Goal: Task Accomplishment & Management: Complete application form

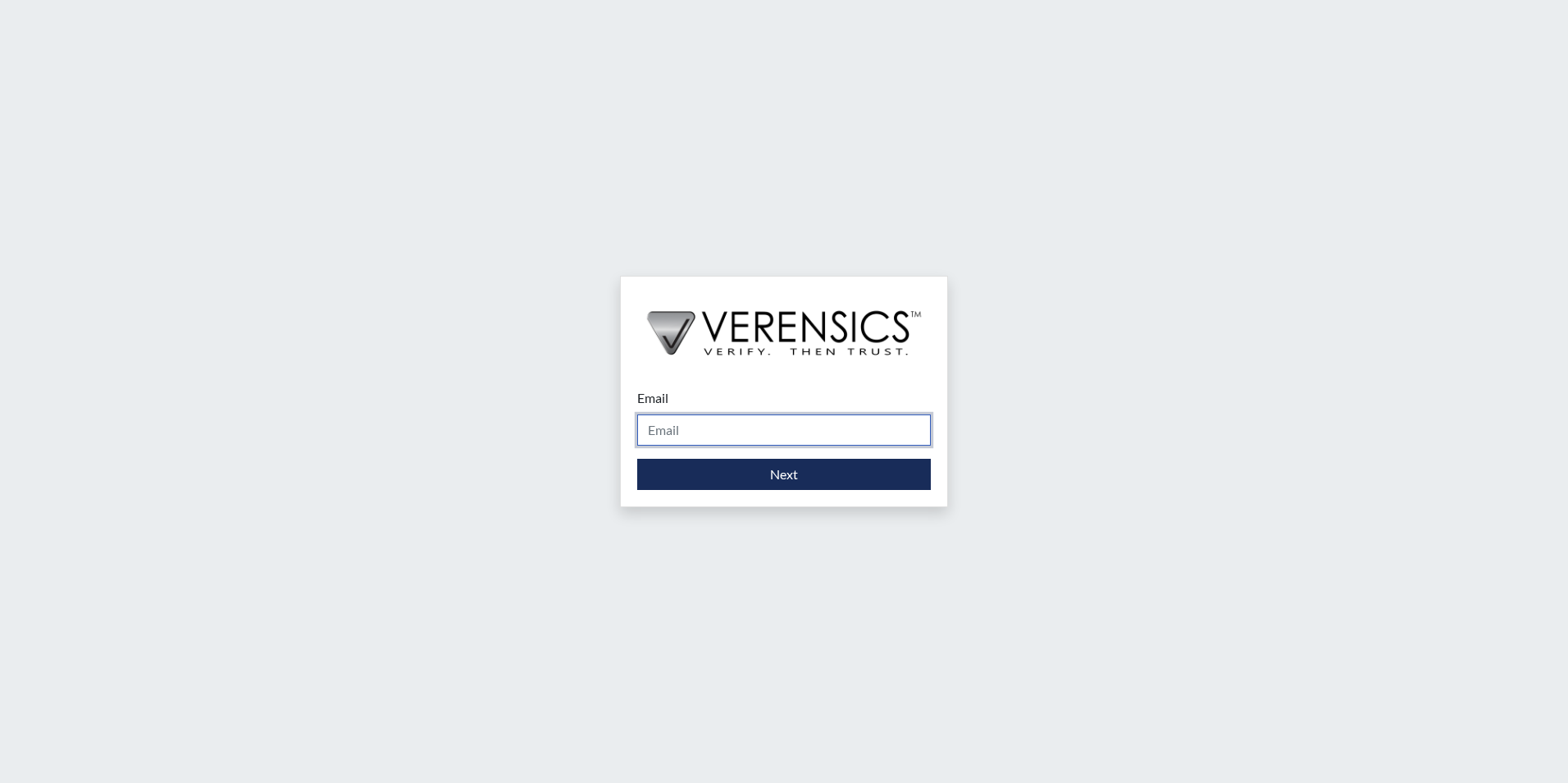
click at [675, 425] on input "Email" at bounding box center [784, 429] width 294 height 31
type input "[PERSON_NAME][EMAIL_ADDRESS][PERSON_NAME][DOMAIN_NAME]"
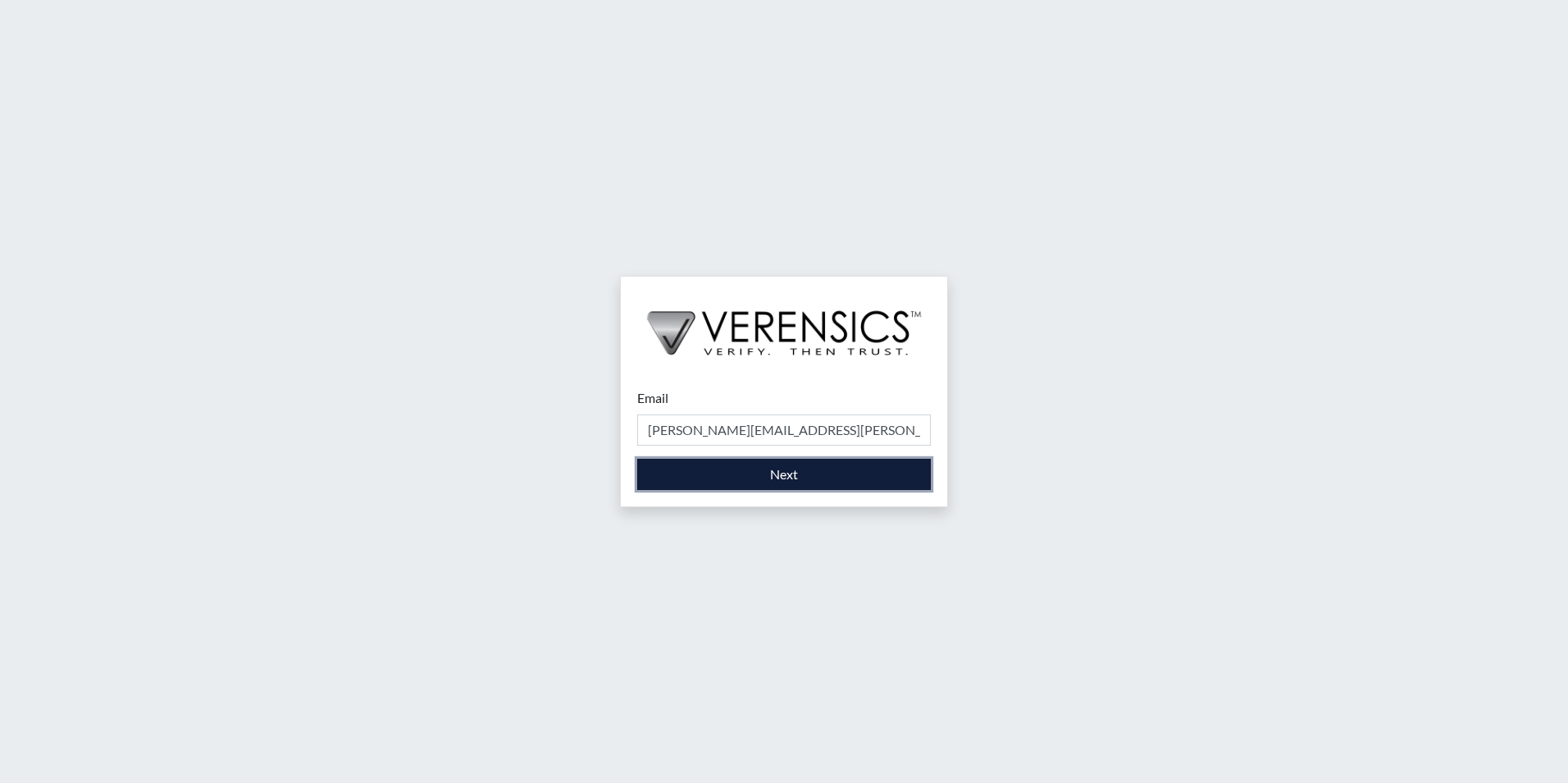
click at [760, 485] on button "Next" at bounding box center [784, 474] width 294 height 31
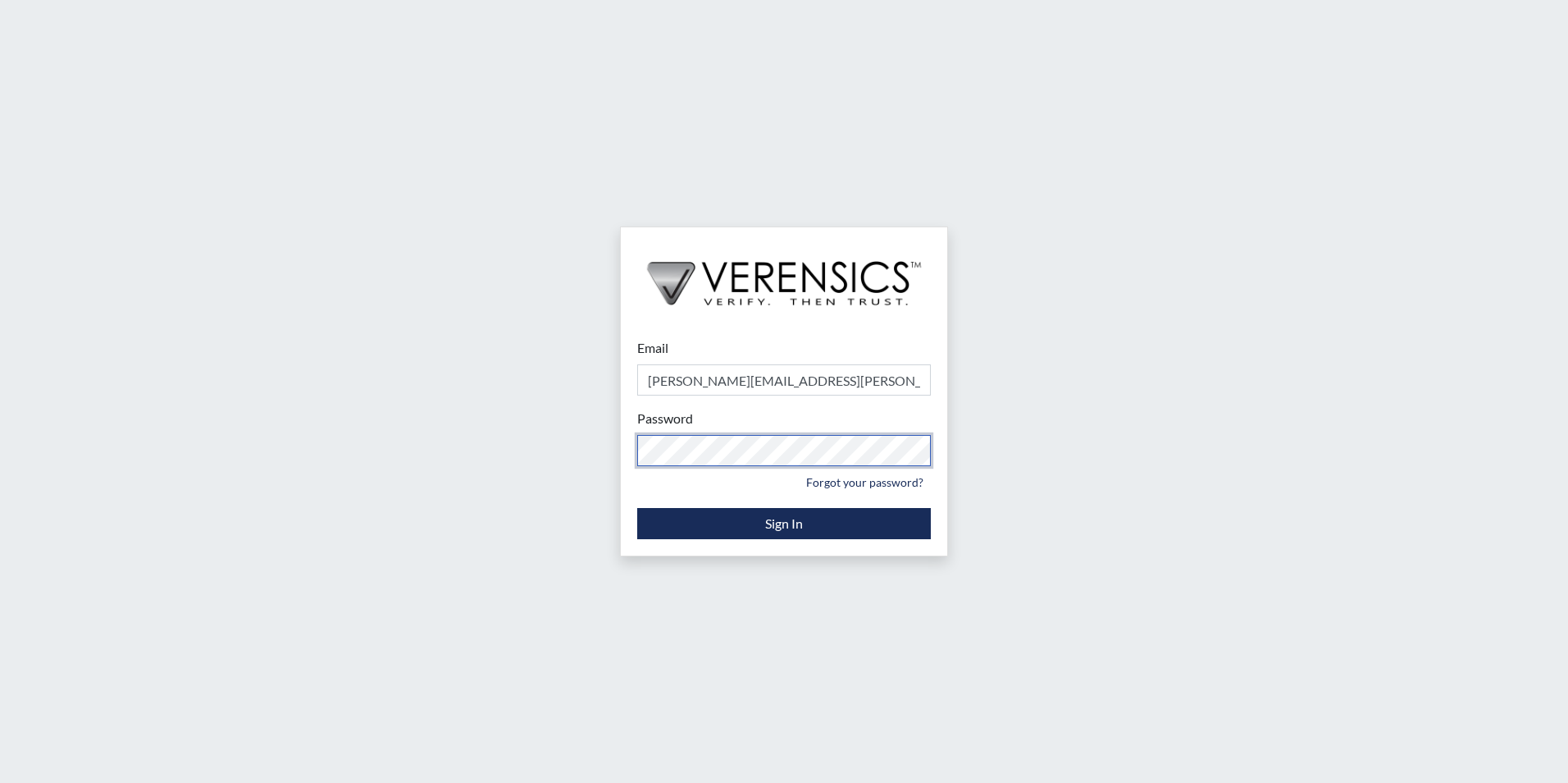
click at [336, 412] on div "Email [PERSON_NAME][EMAIL_ADDRESS][PERSON_NAME][DOMAIN_NAME] Please provide you…" at bounding box center [784, 391] width 1568 height 783
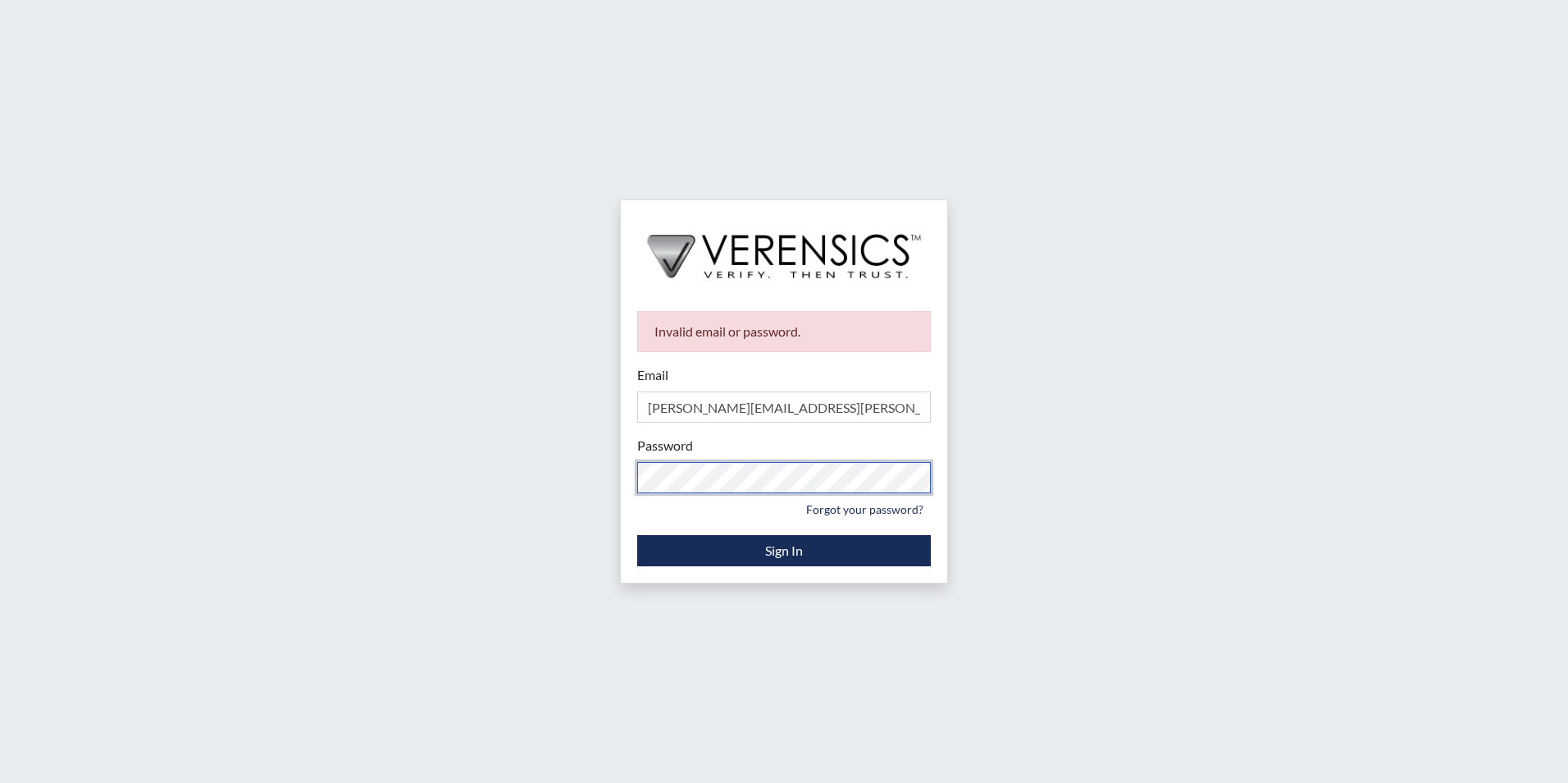
click at [359, 386] on div "Invalid email or password. Email [PERSON_NAME][EMAIL_ADDRESS][PERSON_NAME][DOMA…" at bounding box center [784, 391] width 1568 height 783
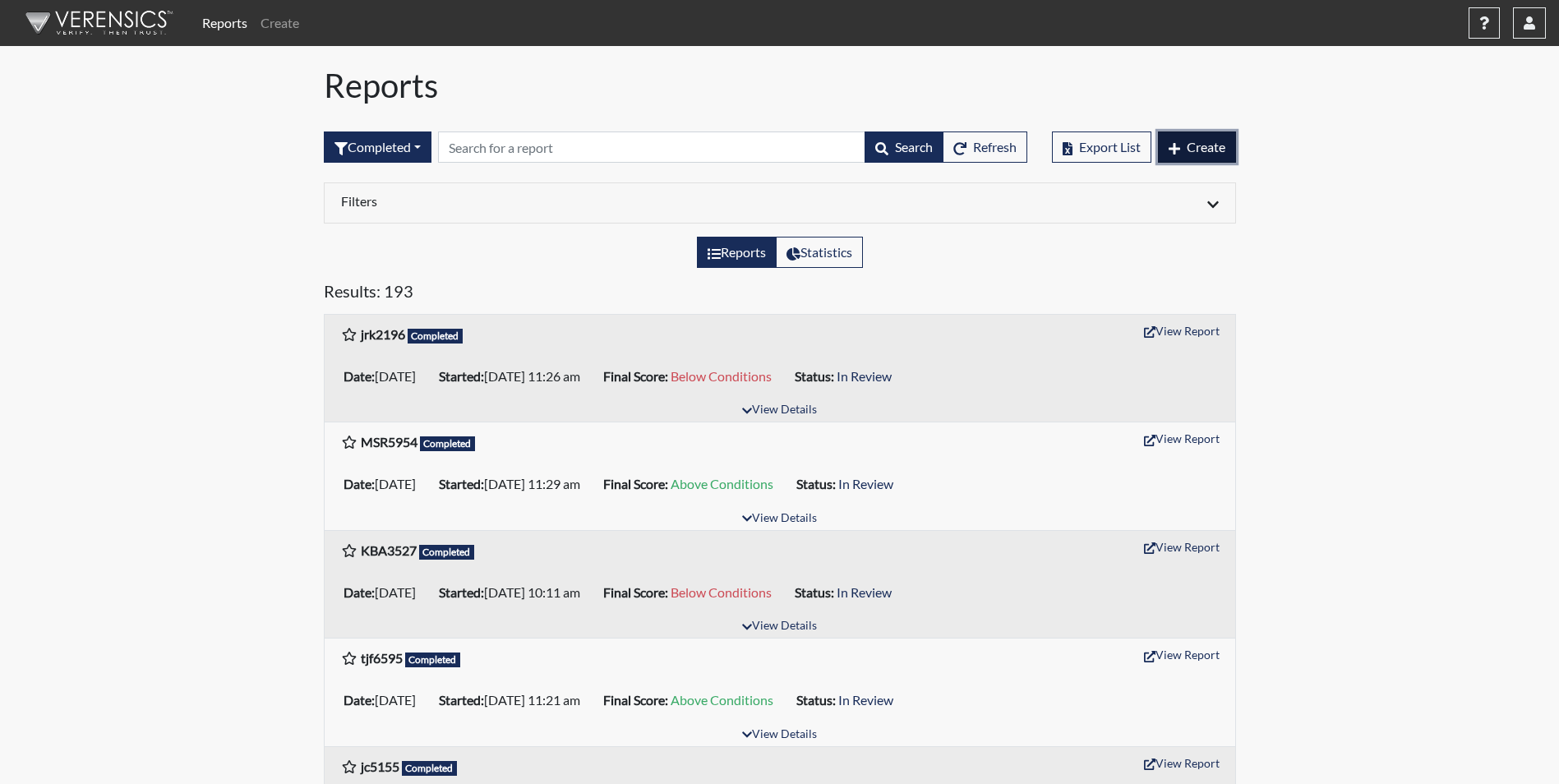
click at [1210, 150] on span "Create" at bounding box center [1206, 146] width 38 height 16
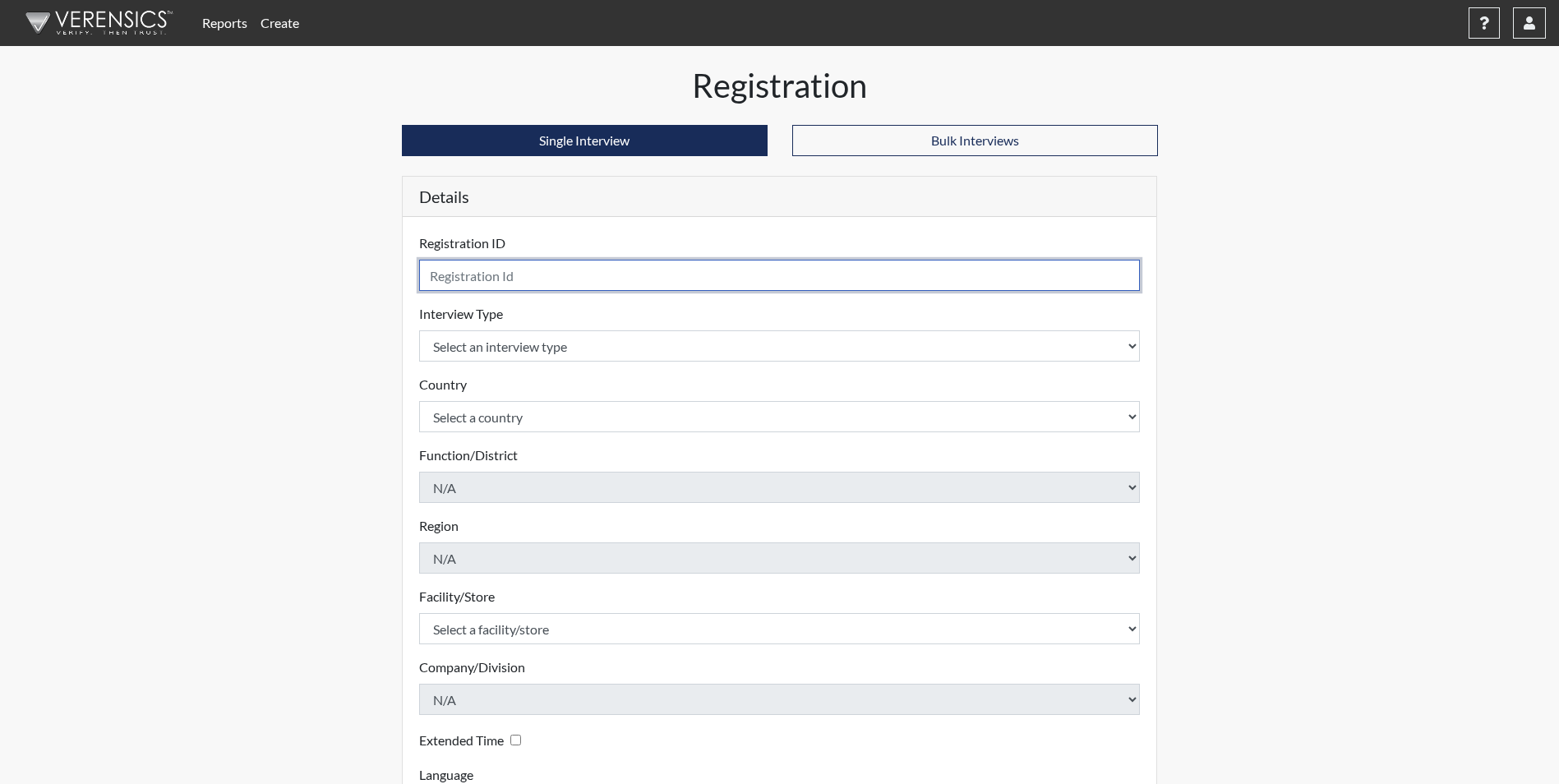
click at [475, 277] on input "text" at bounding box center [780, 275] width 722 height 31
type input "err9165"
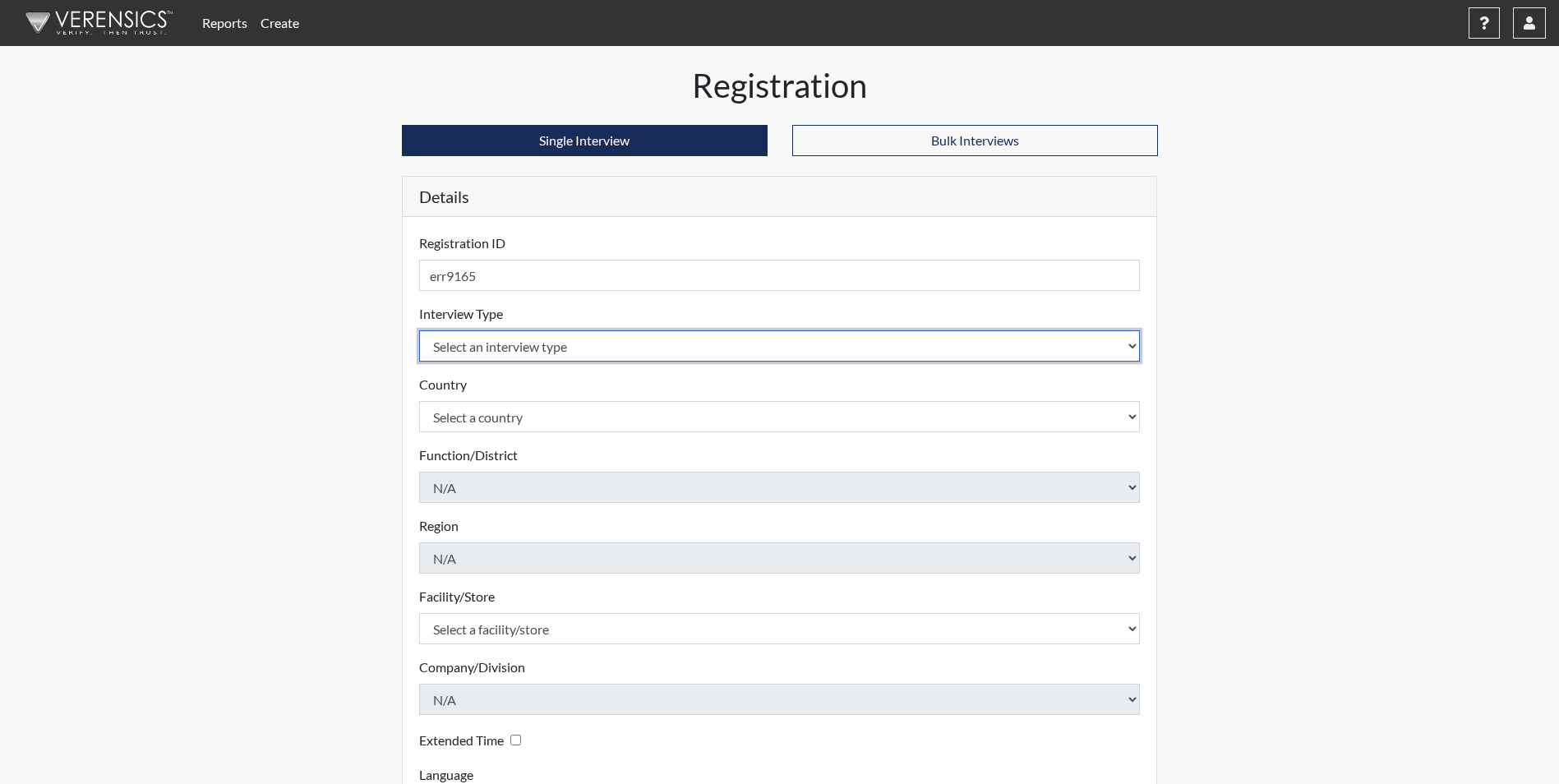
click at [1134, 344] on select "Select an interview type Corrections Pre-Employment" at bounding box center [780, 345] width 722 height 31
select select "ff733e93-e1bf-11ea-9c9f-0eff0cf7eb8f"
click at [420, 330] on select "Select an interview type Corrections Pre-Employment" at bounding box center [780, 345] width 722 height 31
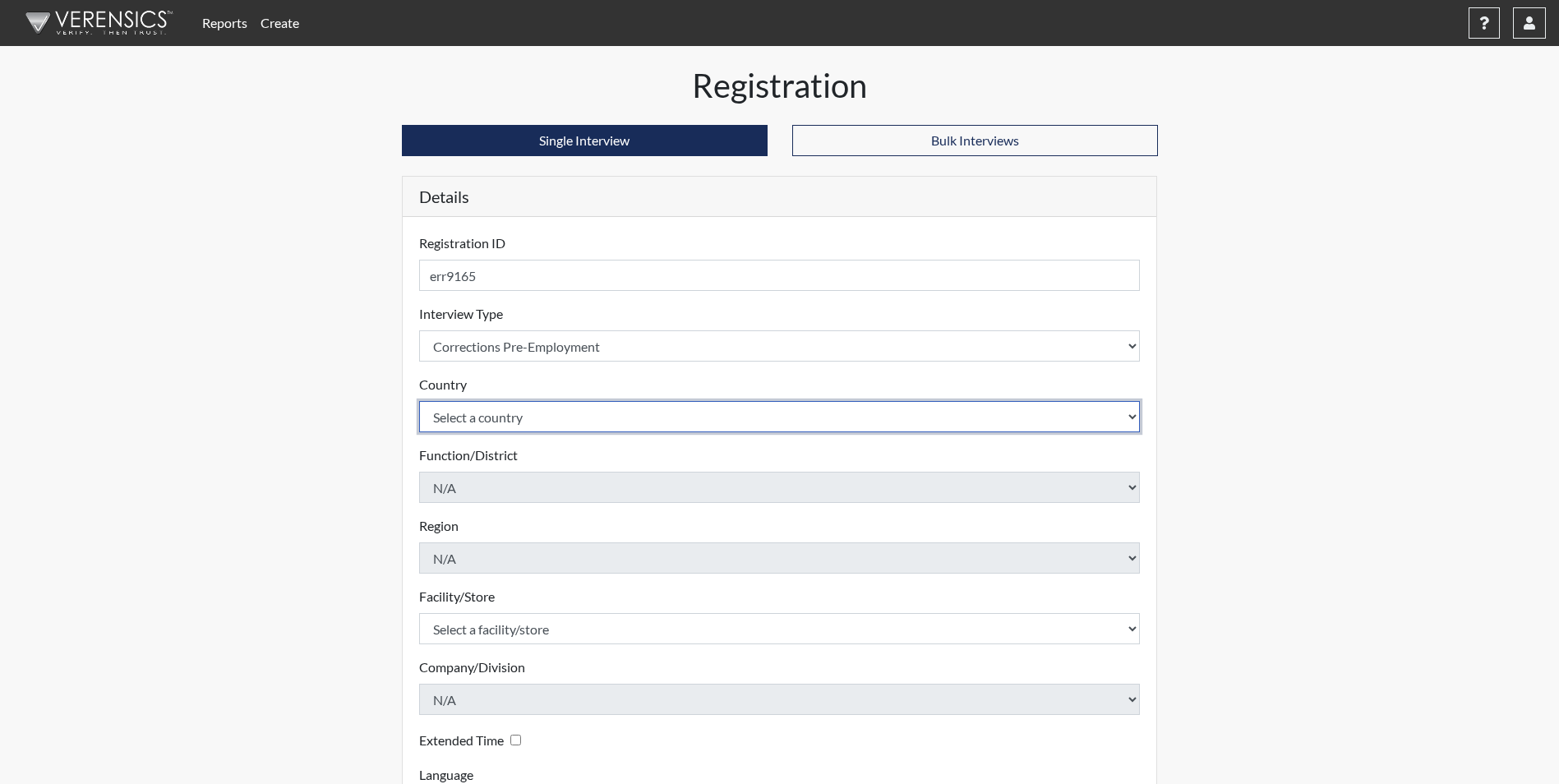
click at [1133, 420] on select "Select a country [GEOGRAPHIC_DATA] [GEOGRAPHIC_DATA]" at bounding box center [780, 416] width 722 height 31
select select "united-states-of-[GEOGRAPHIC_DATA]"
click at [420, 401] on select "Select a country [GEOGRAPHIC_DATA] [GEOGRAPHIC_DATA]" at bounding box center [780, 416] width 722 height 31
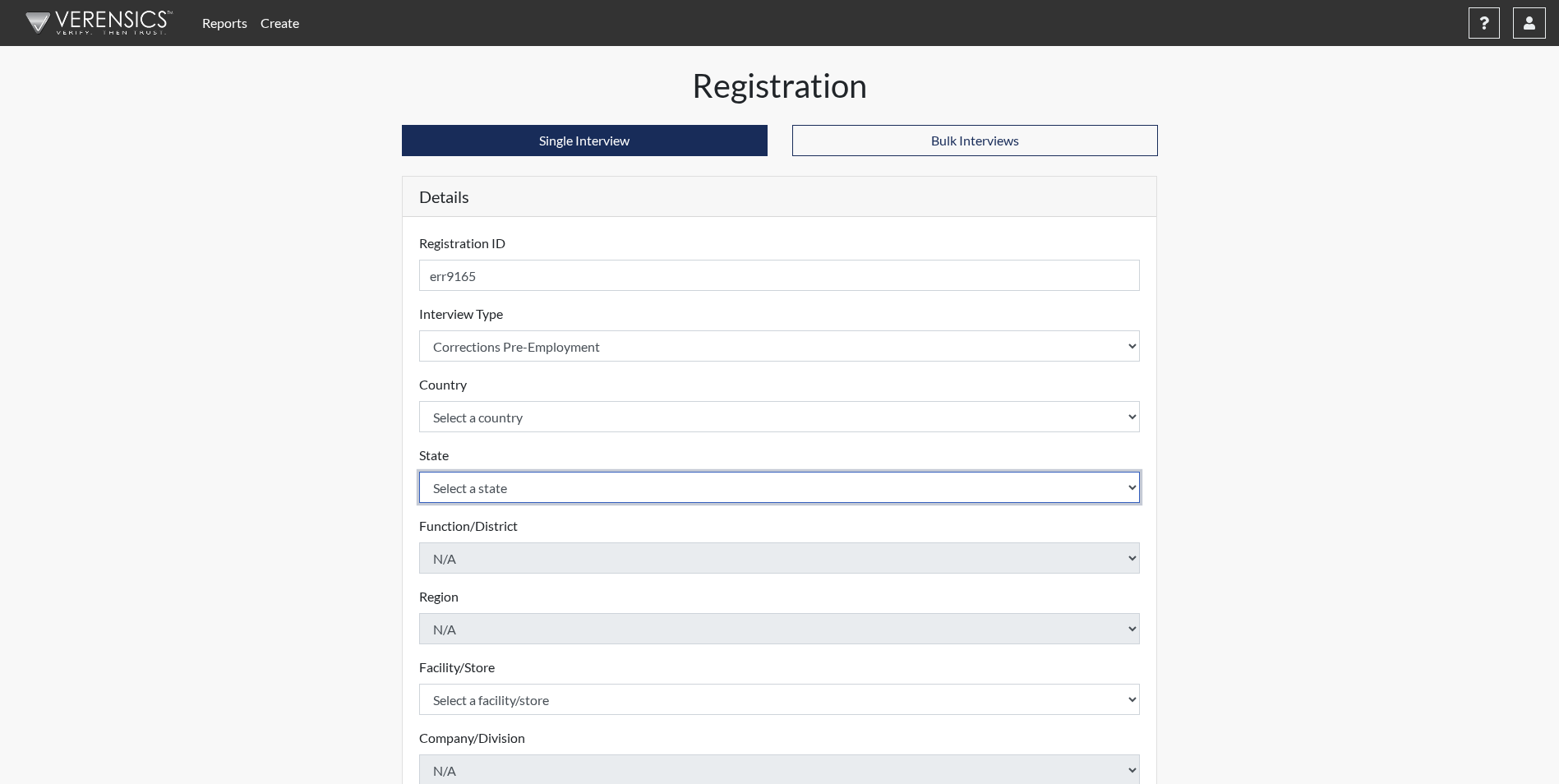
click at [1133, 483] on select "Select a state [US_STATE] [US_STATE] [US_STATE] [US_STATE] [US_STATE] [US_STATE…" at bounding box center [780, 487] width 722 height 31
select select "GA"
click at [420, 472] on select "Select a state [US_STATE] [US_STATE] [US_STATE] [US_STATE] [US_STATE] [US_STATE…" at bounding box center [780, 487] width 722 height 31
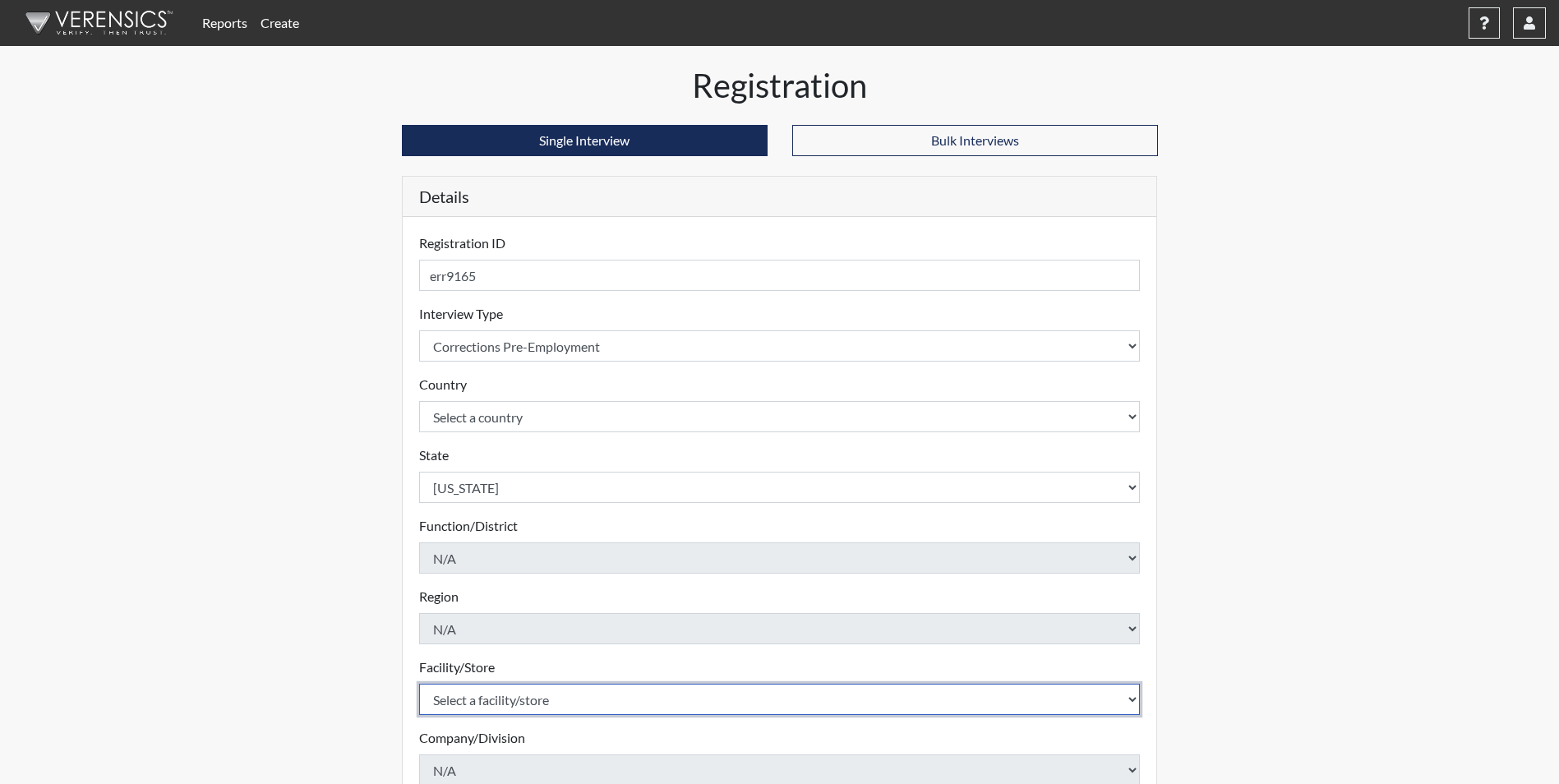
click at [1133, 702] on select "Select a facility/store [PERSON_NAME] Unit Metro Re-Entry Facility Metro TC" at bounding box center [780, 698] width 722 height 31
select select "226f3449-6468-4bad-86c2-dd5091f02e51"
click at [420, 683] on select "Select a facility/store [PERSON_NAME] Unit Metro Re-Entry Facility Metro TC" at bounding box center [780, 698] width 722 height 31
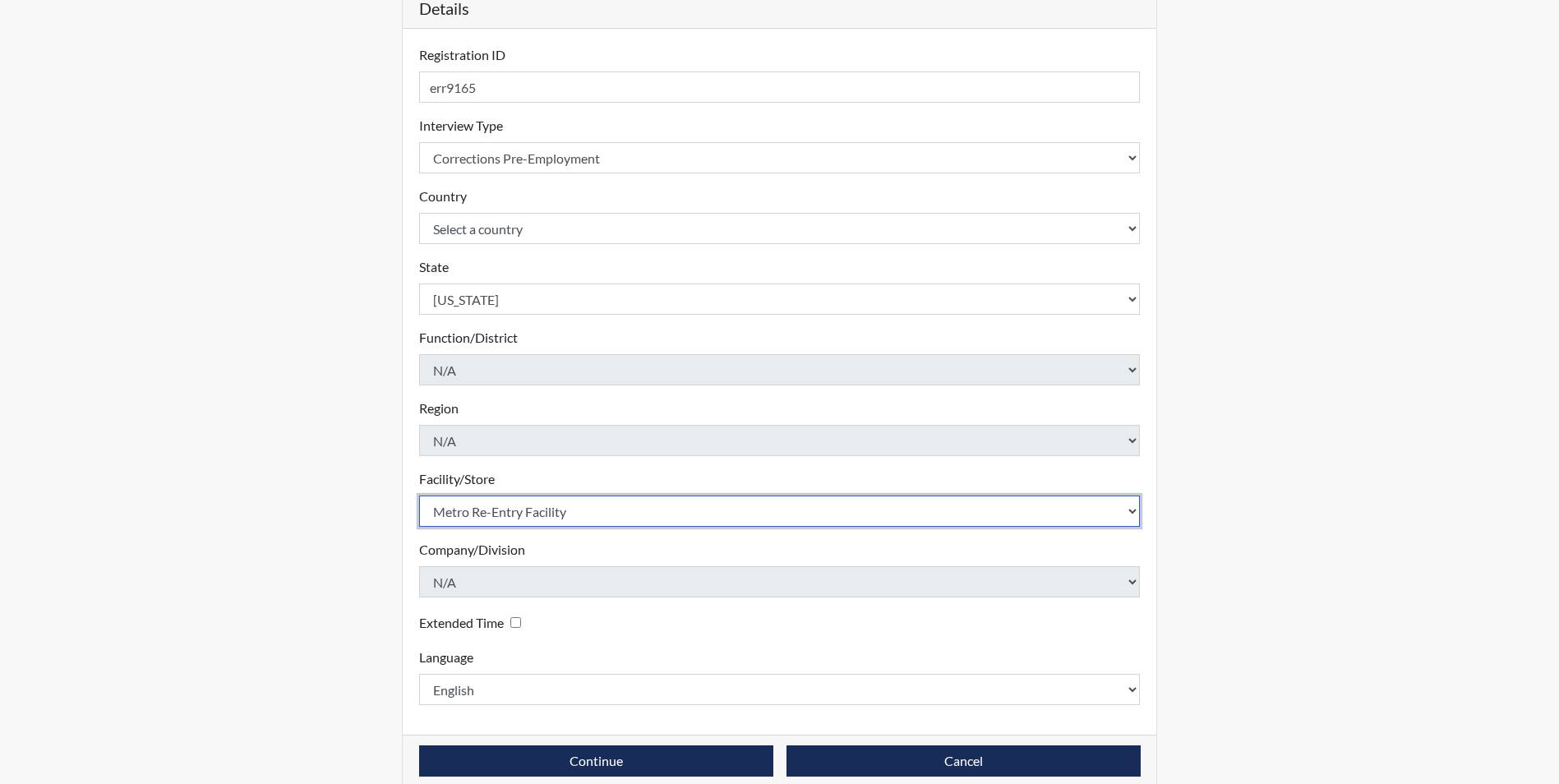
scroll to position [212, 0]
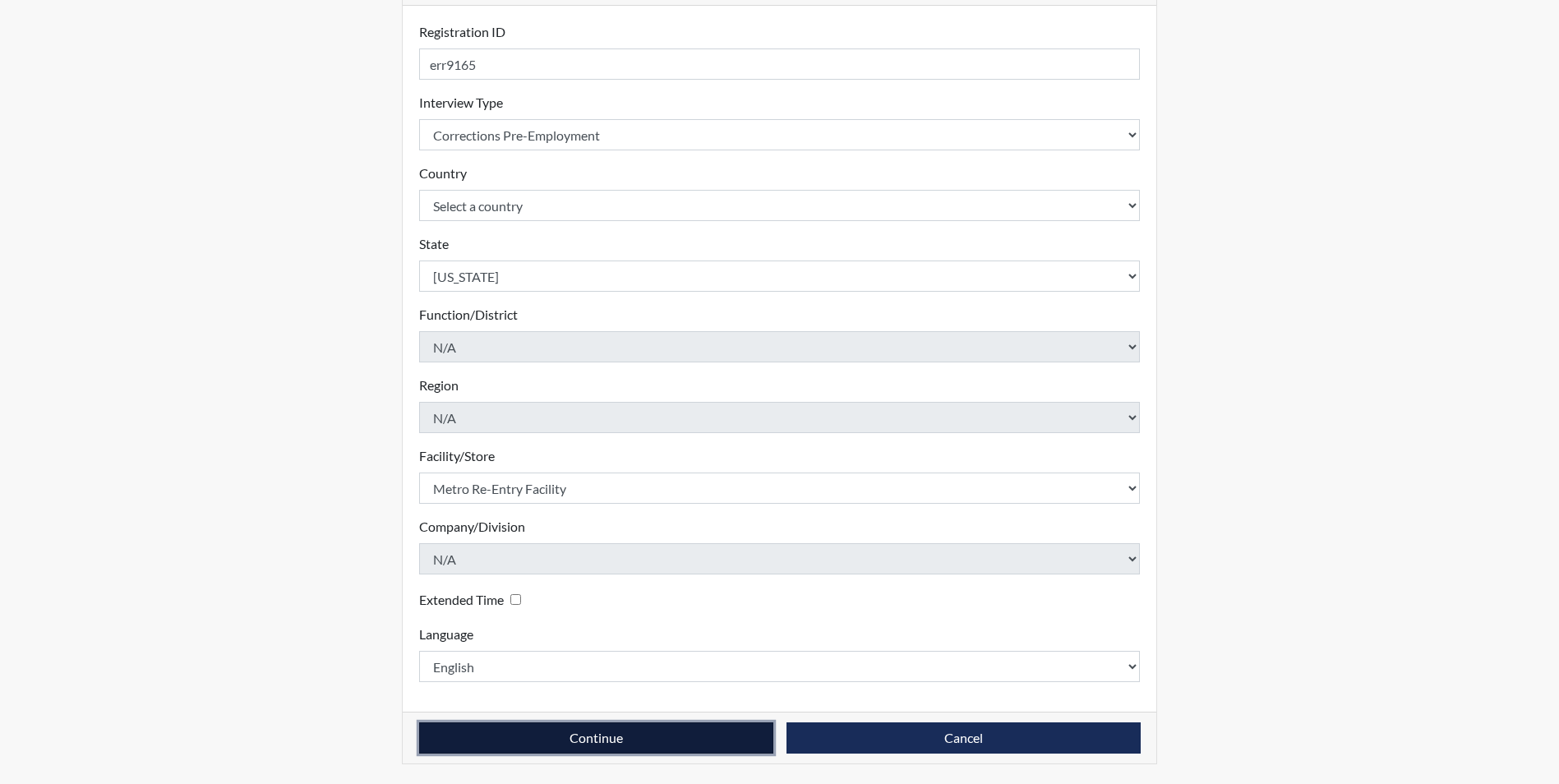
click at [704, 745] on button "Continue" at bounding box center [597, 737] width 354 height 31
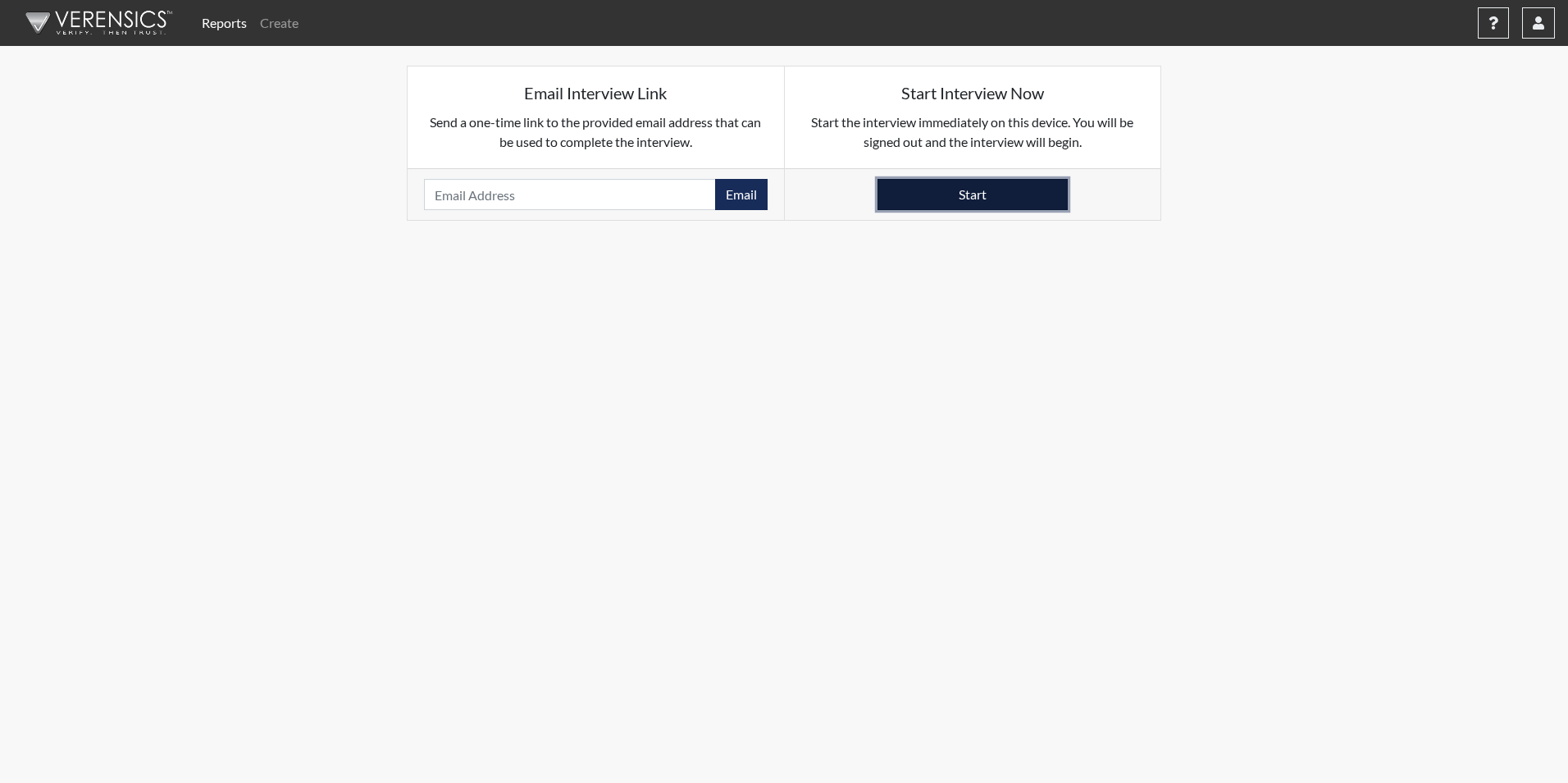
click at [951, 196] on button "Start" at bounding box center [972, 194] width 191 height 31
